Goal: Information Seeking & Learning: Learn about a topic

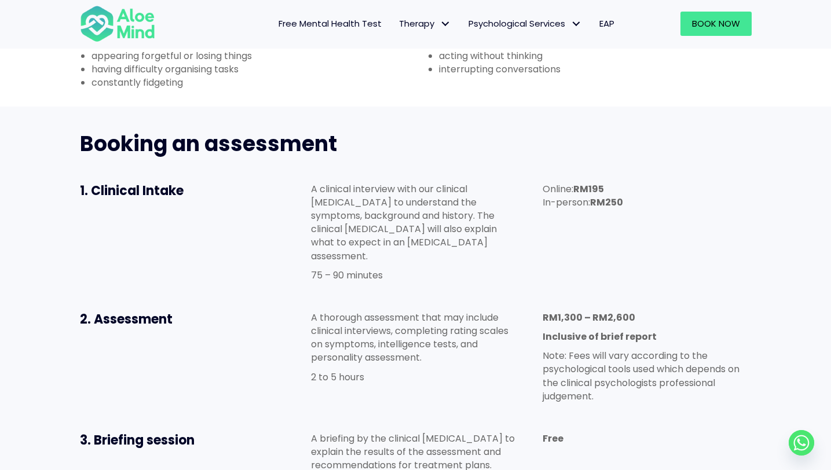
scroll to position [538, 0]
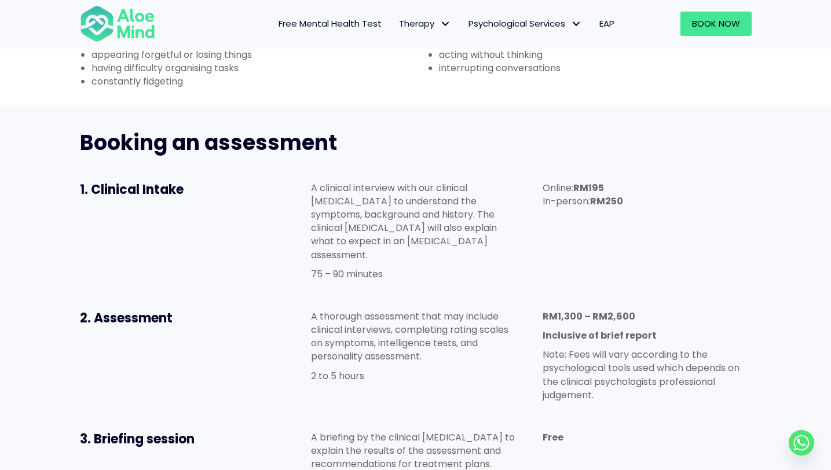
click at [424, 310] on p "A thorough assessment that may include clinical interviews, completing rating s…" at bounding box center [415, 337] width 209 height 54
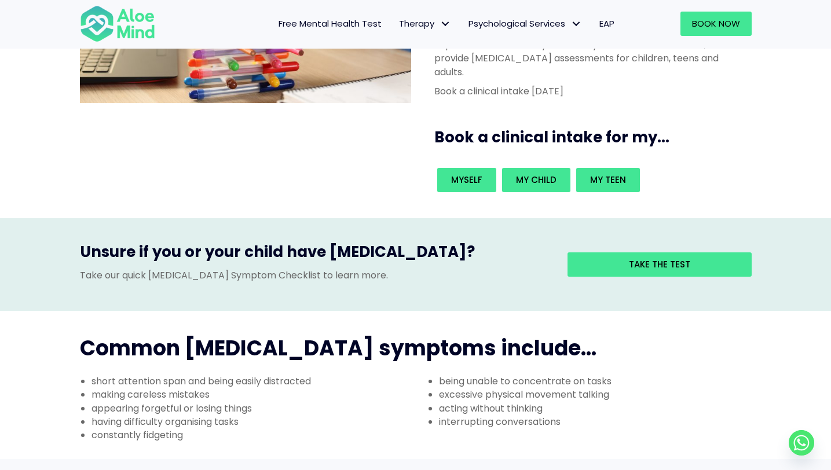
scroll to position [0, 0]
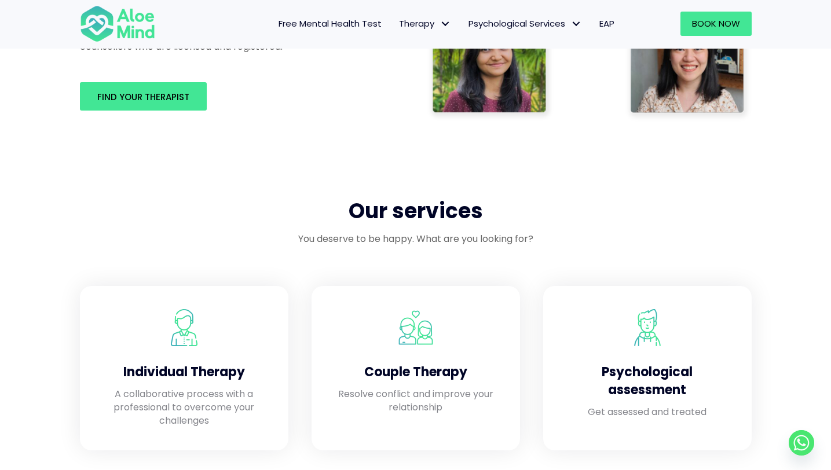
scroll to position [888, 0]
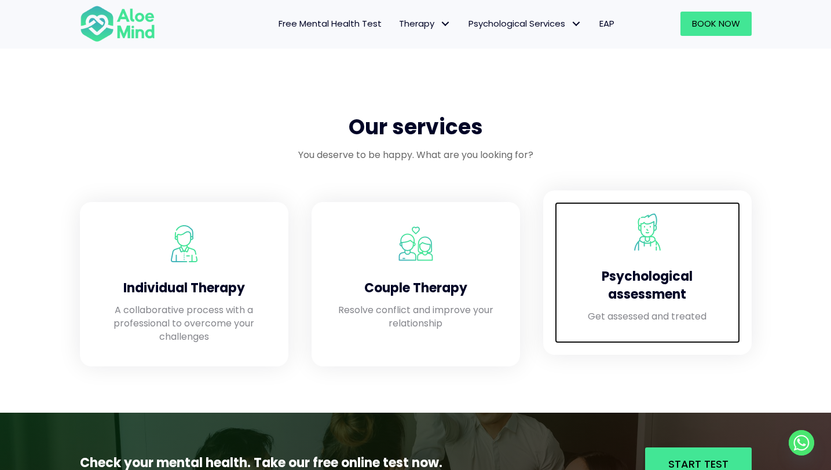
click at [665, 296] on h4 "Psychological assessment" at bounding box center [647, 286] width 162 height 36
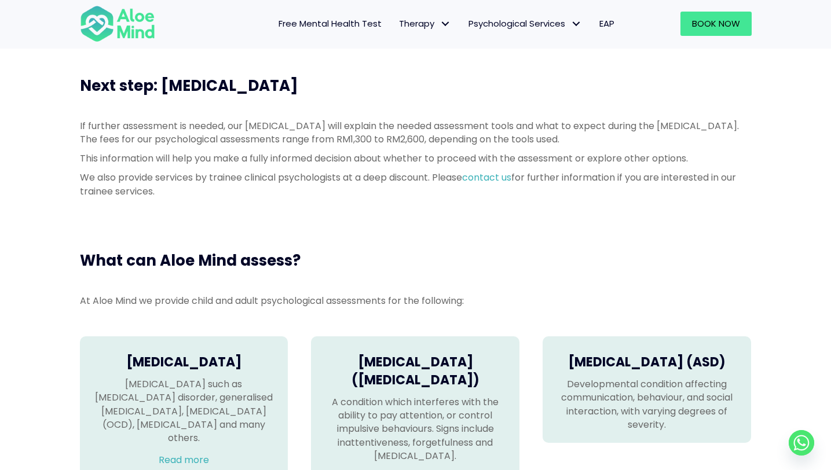
scroll to position [530, 0]
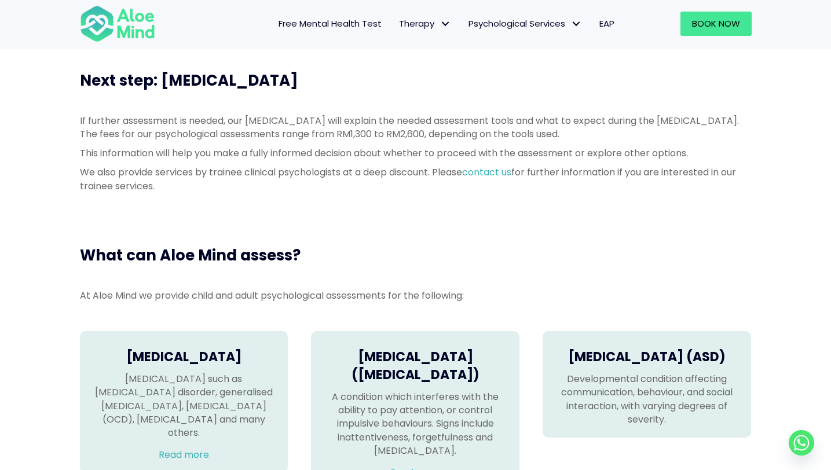
click at [350, 26] on span "Free Mental Health Test" at bounding box center [330, 23] width 103 height 12
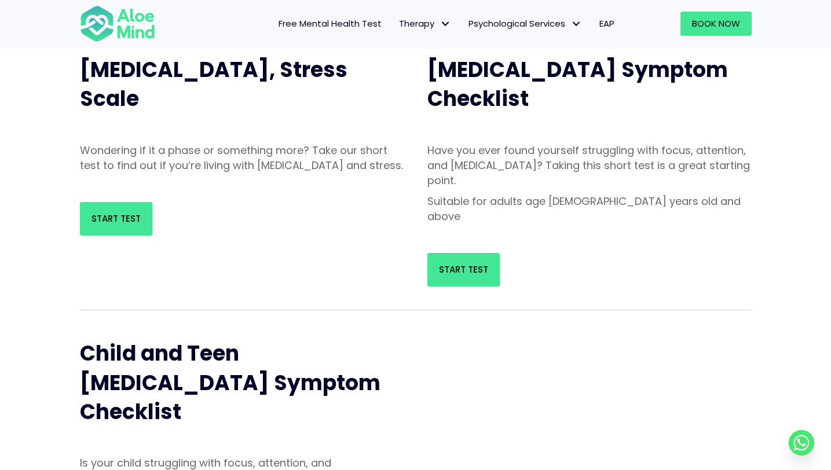
scroll to position [137, 0]
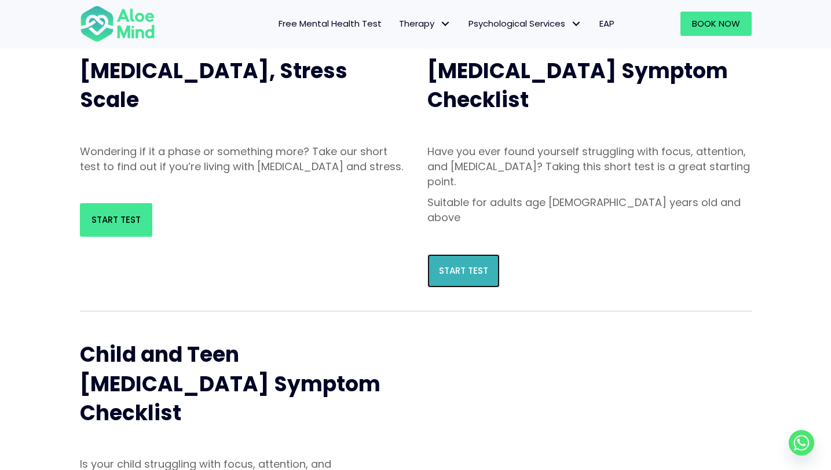
click at [475, 265] on span "Start Test" at bounding box center [463, 271] width 49 height 12
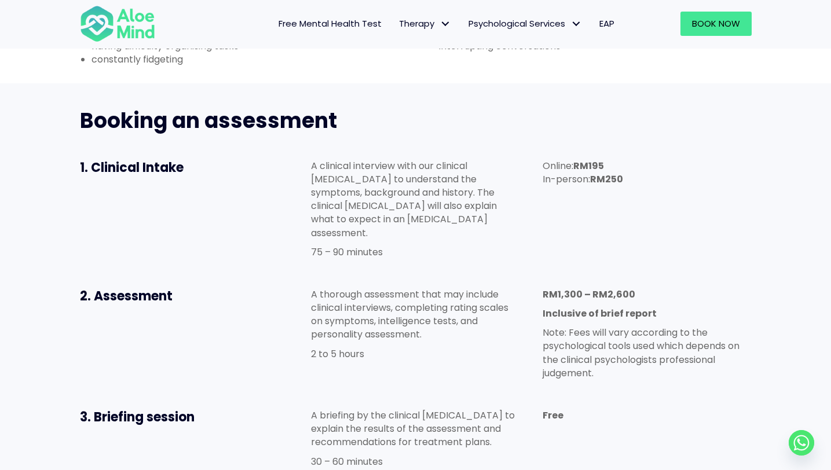
scroll to position [562, 0]
